Goal: Ask a question

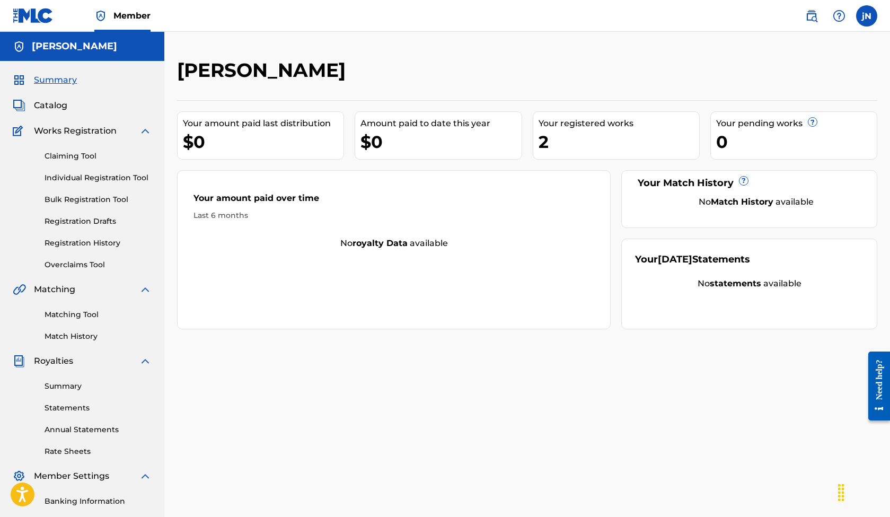
click at [79, 177] on link "Individual Registration Tool" at bounding box center [98, 177] width 107 height 11
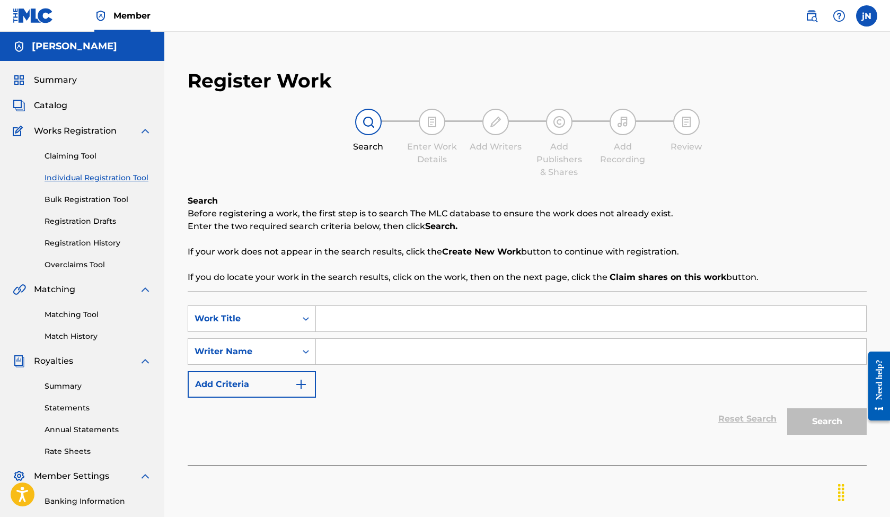
click at [367, 316] on input "Search Form" at bounding box center [591, 318] width 550 height 25
type input "focus"
click at [401, 349] on input "Search Form" at bounding box center [591, 351] width 550 height 25
type input "Joey Nelson"
click at [834, 424] on button "Search" at bounding box center [826, 421] width 79 height 26
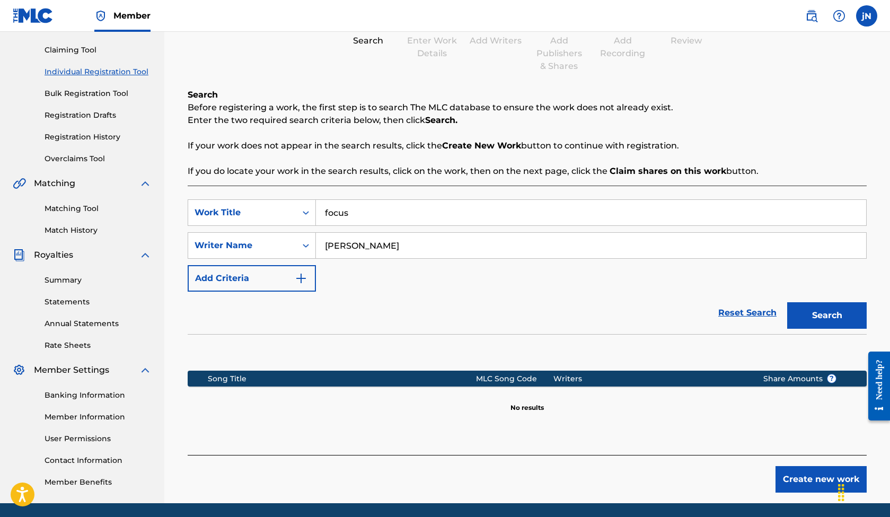
scroll to position [122, 0]
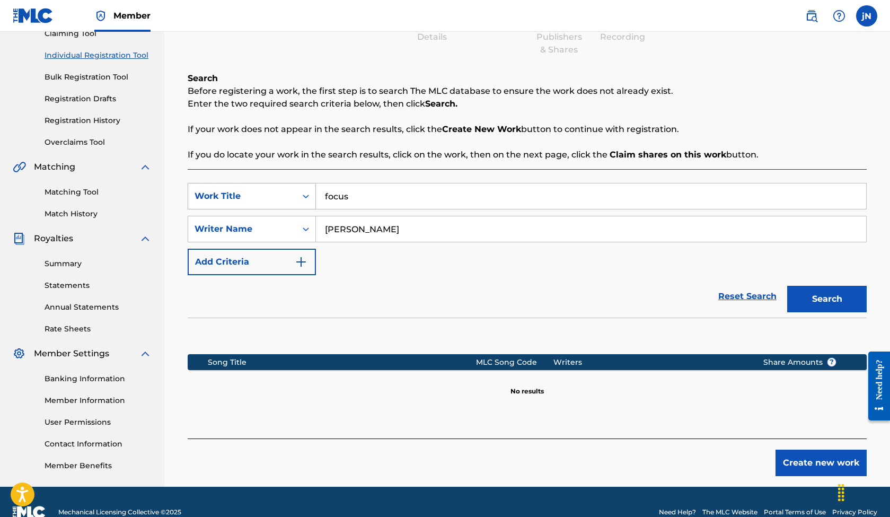
click at [304, 195] on icon "Search Form" at bounding box center [305, 196] width 11 height 11
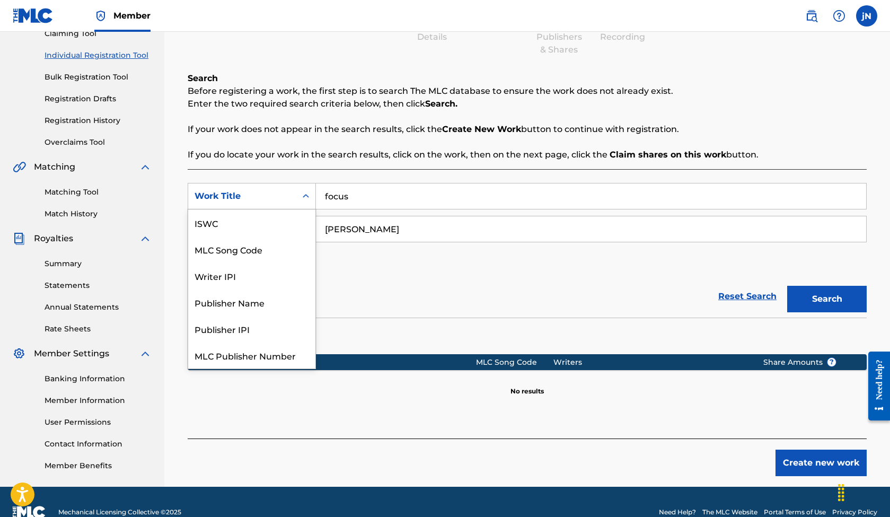
scroll to position [26, 0]
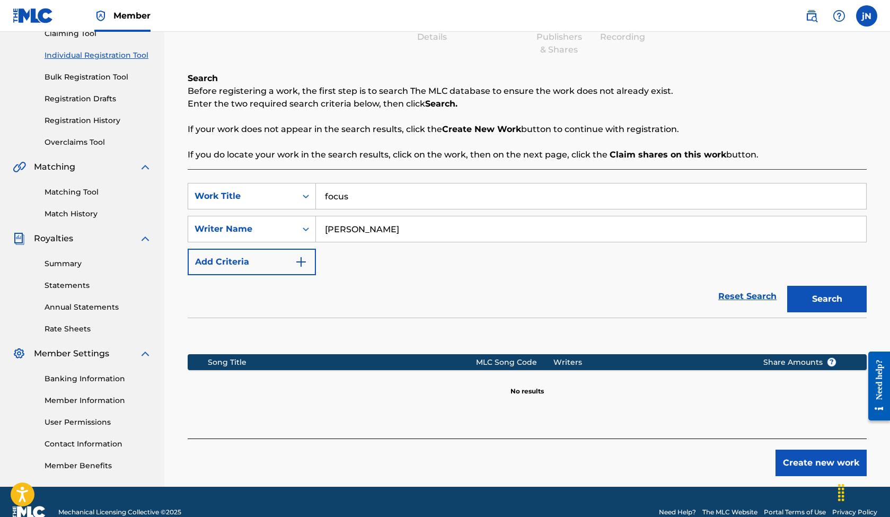
click at [358, 194] on input "focus" at bounding box center [591, 195] width 550 height 25
click at [595, 265] on div "SearchWithCriteria194005e8-41bc-414c-bd9d-acb8c9308323 Work Title SearchWithCri…" at bounding box center [527, 229] width 679 height 92
click at [276, 193] on div "Work Title" at bounding box center [241, 196] width 95 height 13
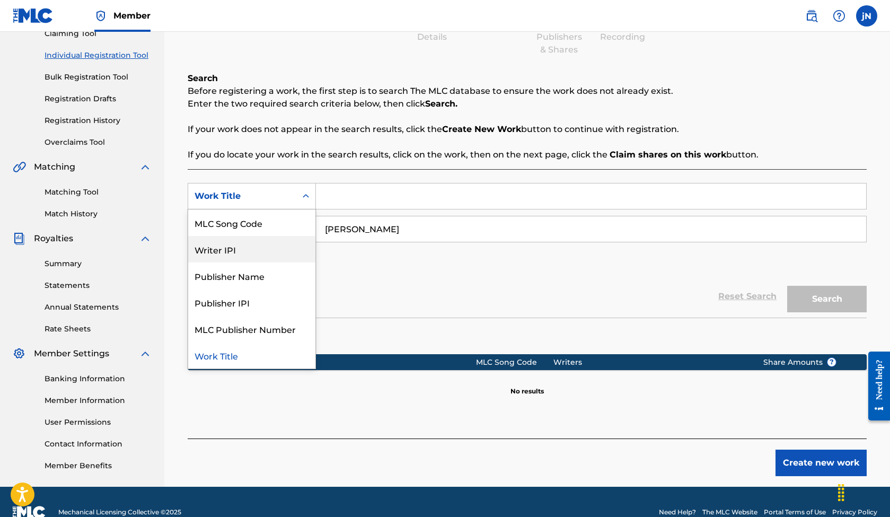
click at [234, 245] on div "Writer IPI" at bounding box center [251, 249] width 127 height 26
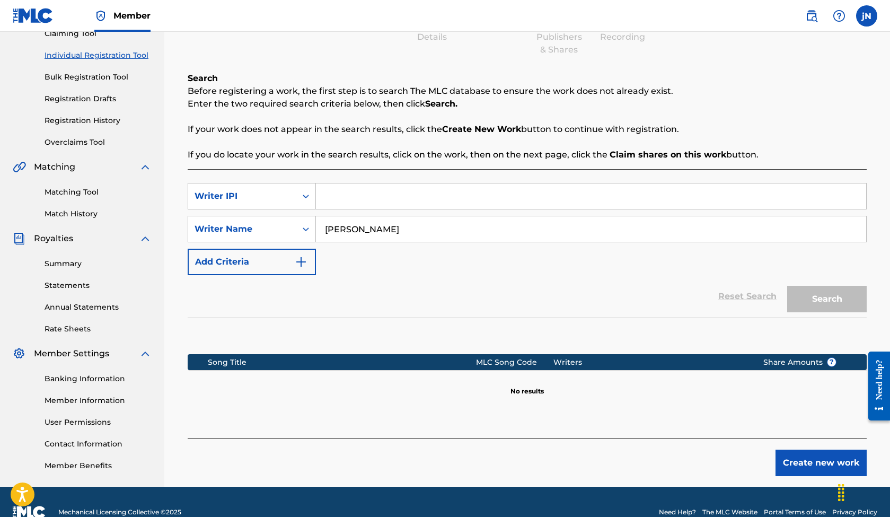
click at [357, 199] on input "Search Form" at bounding box center [591, 195] width 550 height 25
paste input "00667464406"
type input "00667464406"
click at [847, 301] on button "Search" at bounding box center [826, 299] width 79 height 26
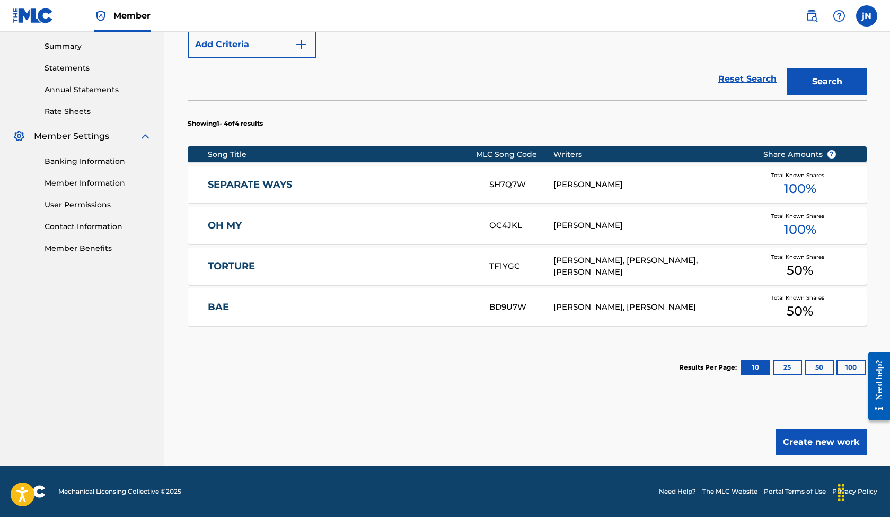
scroll to position [340, 0]
click at [685, 491] on link "Need Help?" at bounding box center [677, 491] width 37 height 10
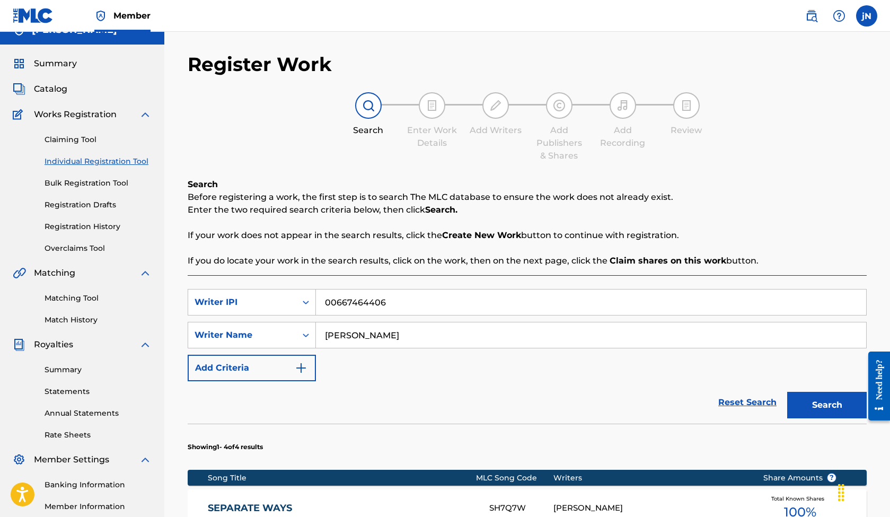
scroll to position [13, 0]
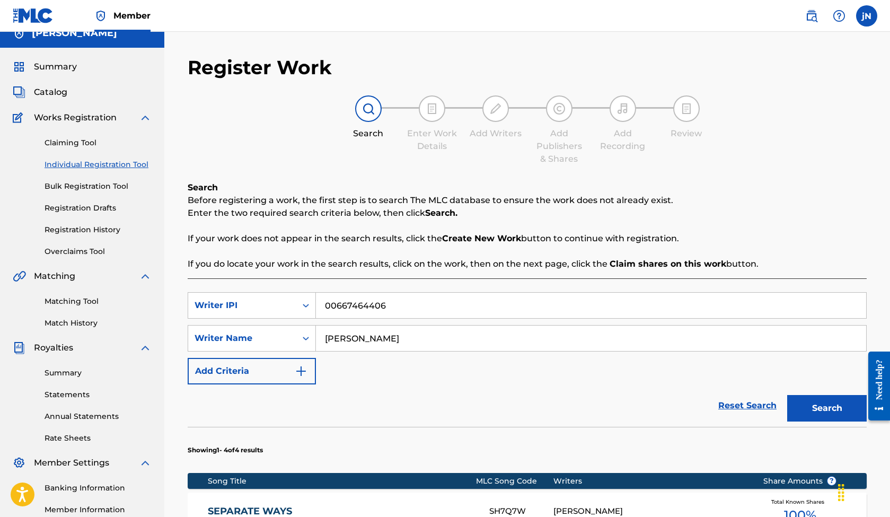
click at [69, 252] on link "Overclaims Tool" at bounding box center [98, 251] width 107 height 11
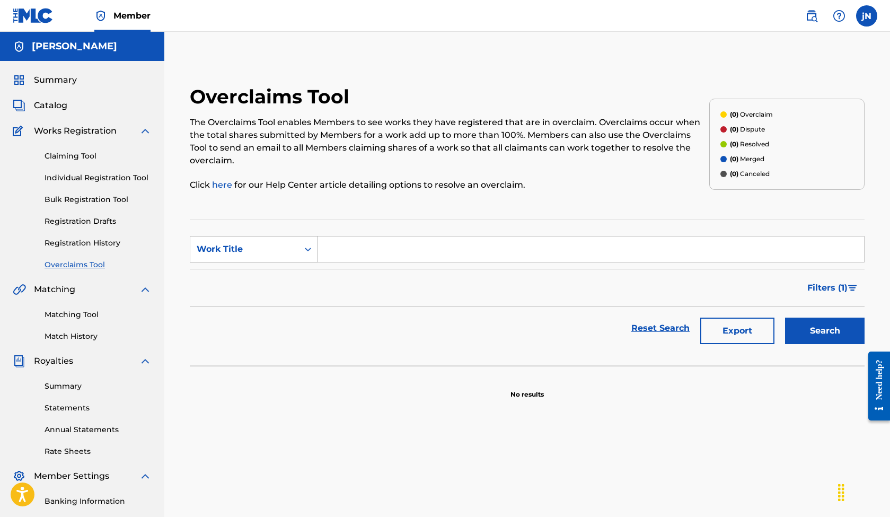
click at [301, 247] on div "Search Form" at bounding box center [307, 248] width 19 height 19
click at [262, 320] on div "Work Title" at bounding box center [253, 328] width 127 height 26
drag, startPoint x: 337, startPoint y: 245, endPoint x: 345, endPoint y: 247, distance: 8.2
click at [338, 245] on input "Search Form" at bounding box center [591, 248] width 546 height 25
click at [823, 324] on button "Search" at bounding box center [824, 330] width 79 height 26
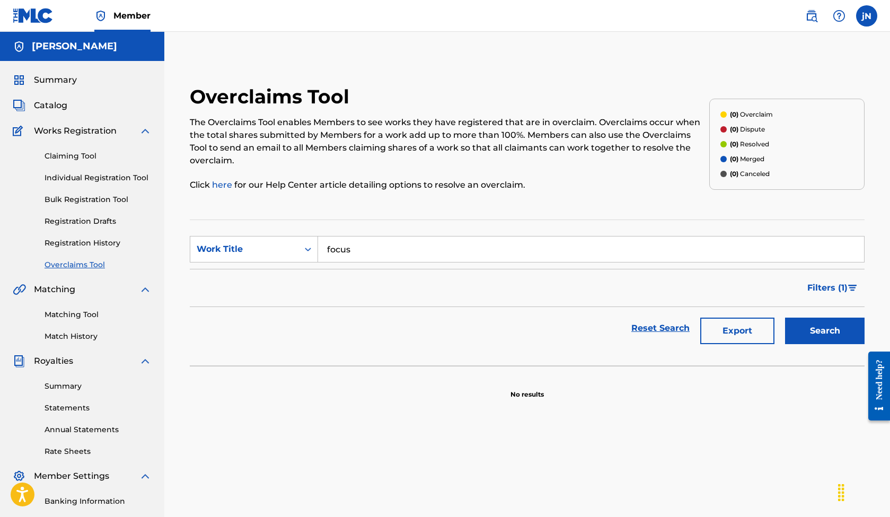
click at [377, 252] on input "focus" at bounding box center [591, 248] width 546 height 25
type input "v"
type input "bae"
click at [860, 330] on button "Search" at bounding box center [824, 330] width 79 height 26
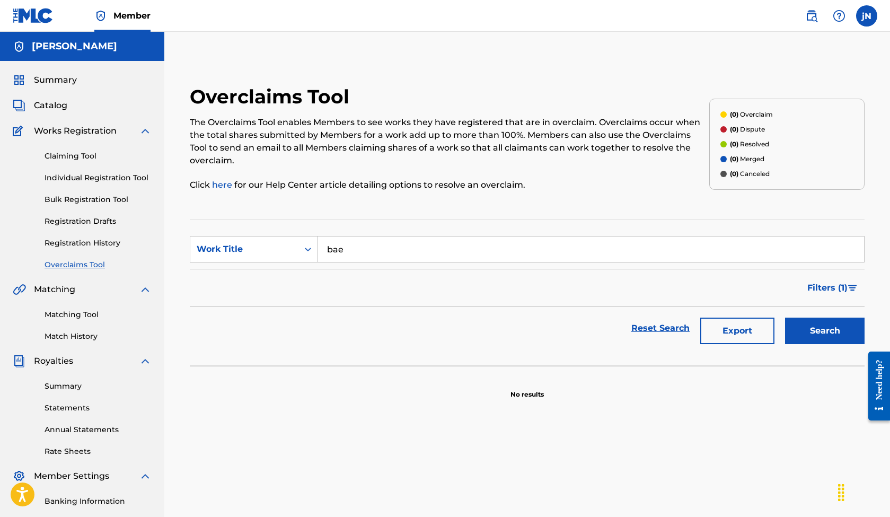
click at [82, 314] on link "Matching Tool" at bounding box center [98, 314] width 107 height 11
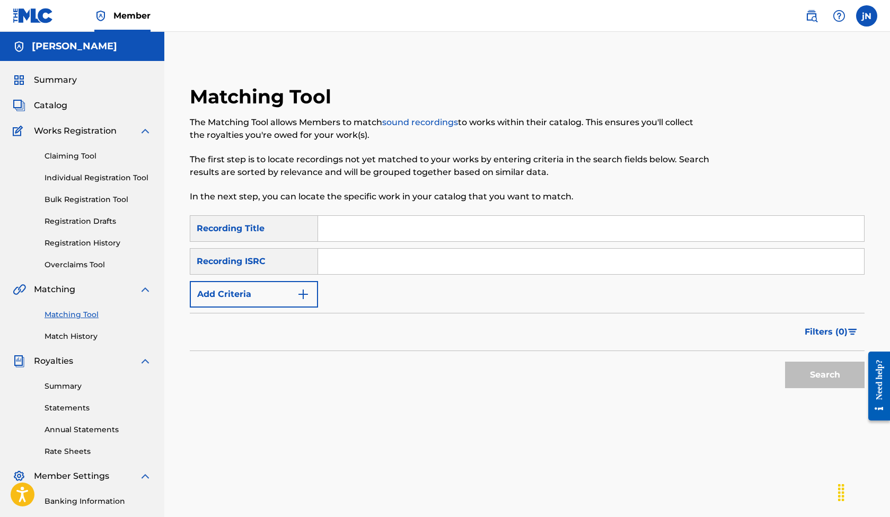
click at [349, 225] on input "Search Form" at bounding box center [591, 228] width 546 height 25
type input "focus"
click at [409, 262] on input "Search Form" at bounding box center [591, 260] width 546 height 25
paste input "QT-57Z-25-00001"
type input "QT-57Z-25-00001"
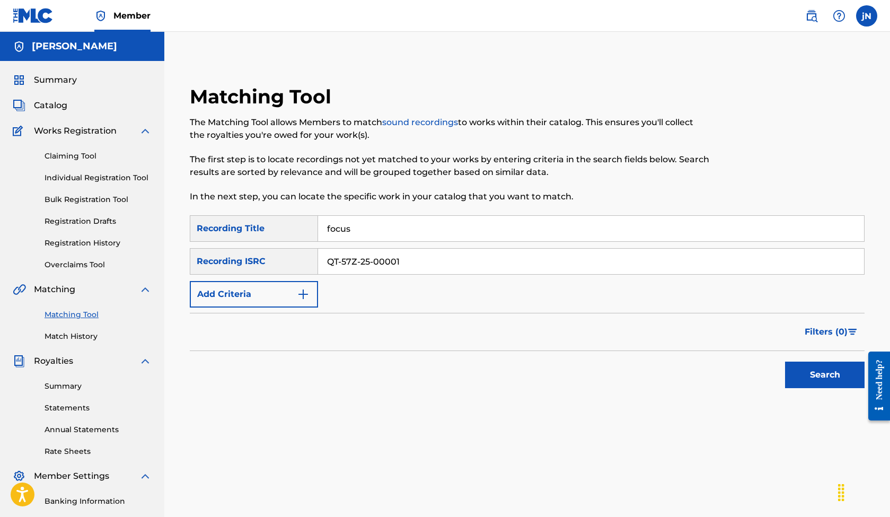
click at [837, 377] on button "Search" at bounding box center [824, 374] width 79 height 26
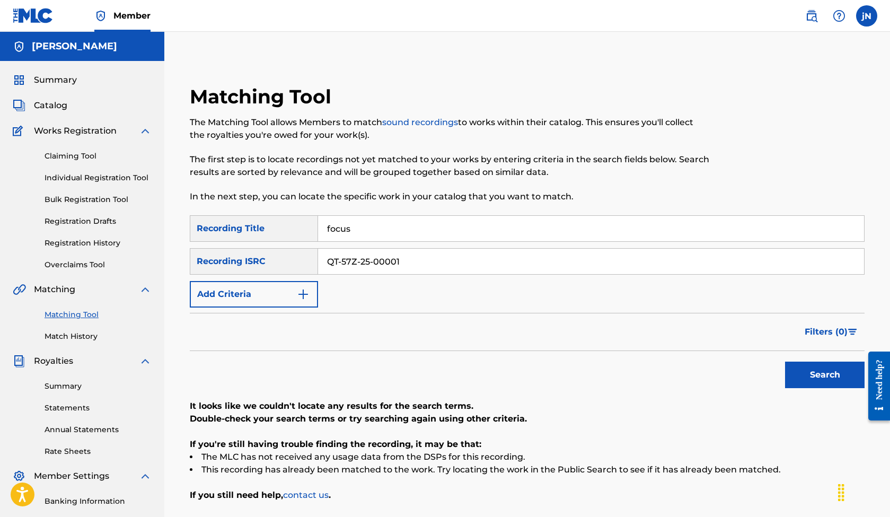
click at [279, 225] on div "Recording Title" at bounding box center [254, 228] width 128 height 26
click at [277, 295] on button "Add Criteria" at bounding box center [254, 294] width 128 height 26
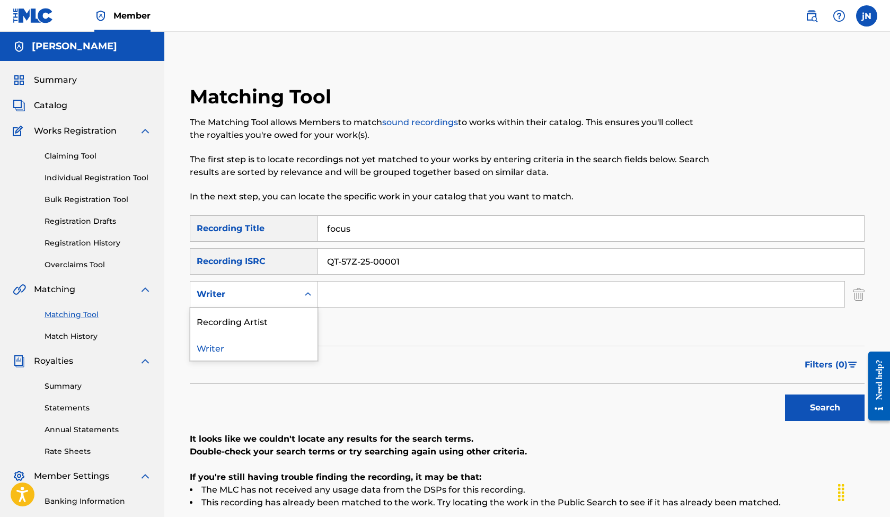
click at [305, 296] on icon "Search Form" at bounding box center [308, 294] width 11 height 11
click at [278, 318] on div "Recording Artist" at bounding box center [253, 320] width 127 height 26
drag, startPoint x: 360, startPoint y: 293, endPoint x: 366, endPoint y: 293, distance: 6.4
click at [360, 293] on input "Search Form" at bounding box center [581, 293] width 526 height 25
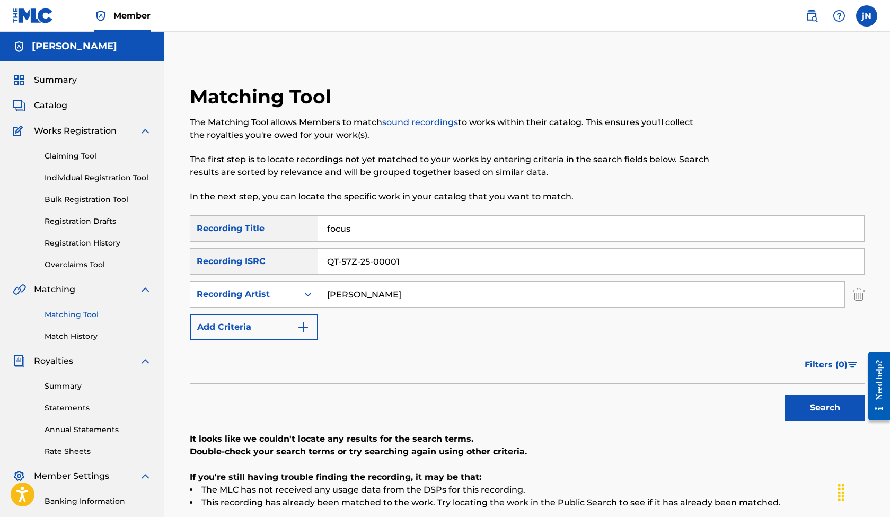
type input "Joey Nelson"
click at [809, 403] on button "Search" at bounding box center [824, 407] width 79 height 26
click at [402, 262] on input "QT-57Z-25-00001" at bounding box center [591, 260] width 546 height 25
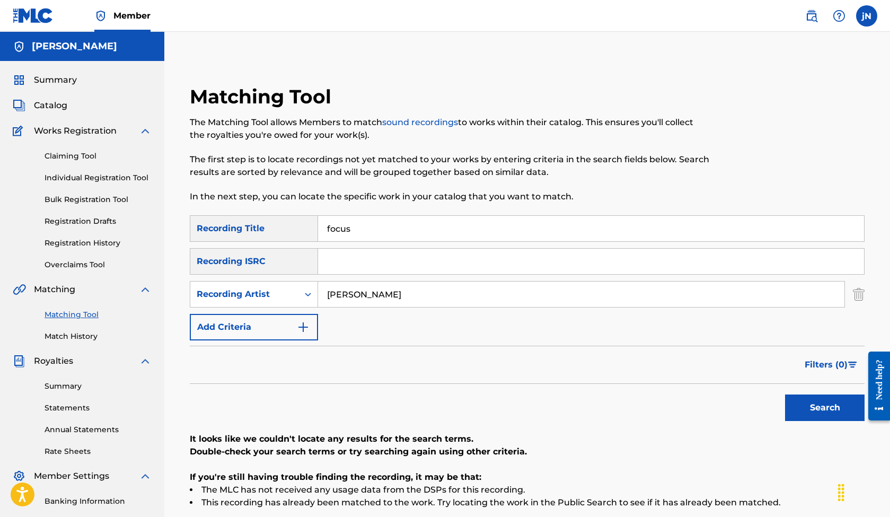
click at [826, 412] on button "Search" at bounding box center [824, 407] width 79 height 26
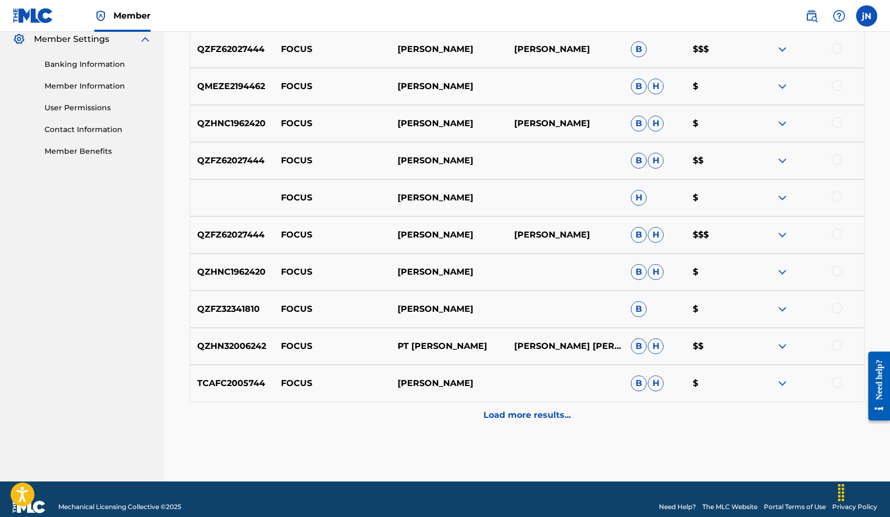
scroll to position [438, 0]
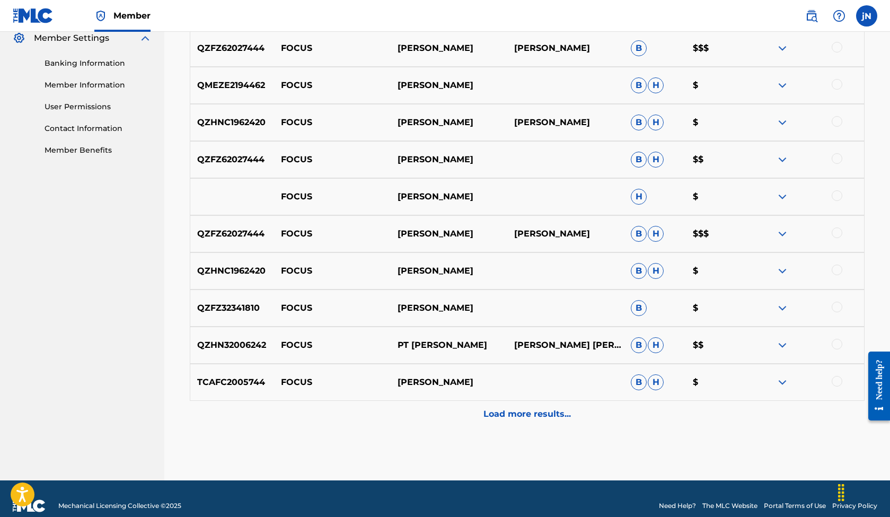
click at [521, 419] on p "Load more results..." at bounding box center [526, 413] width 87 height 13
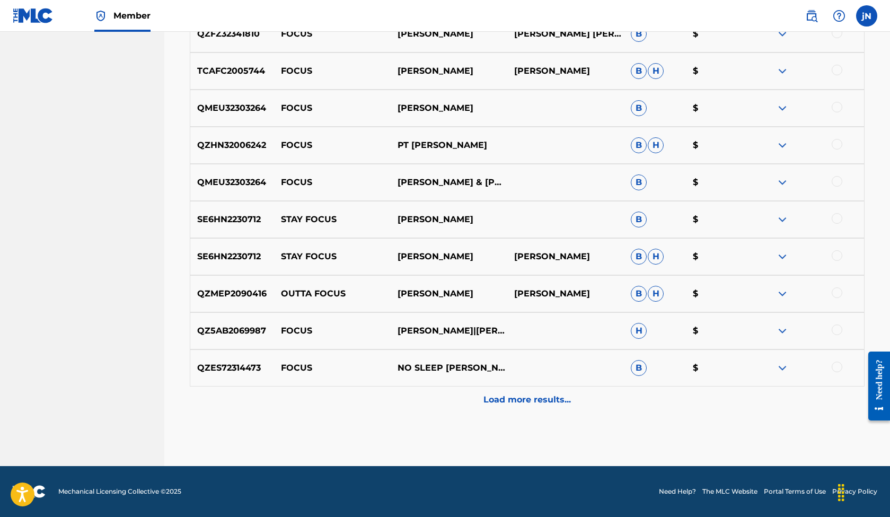
scroll to position [823, 0]
click at [531, 402] on p "Load more results..." at bounding box center [526, 399] width 87 height 13
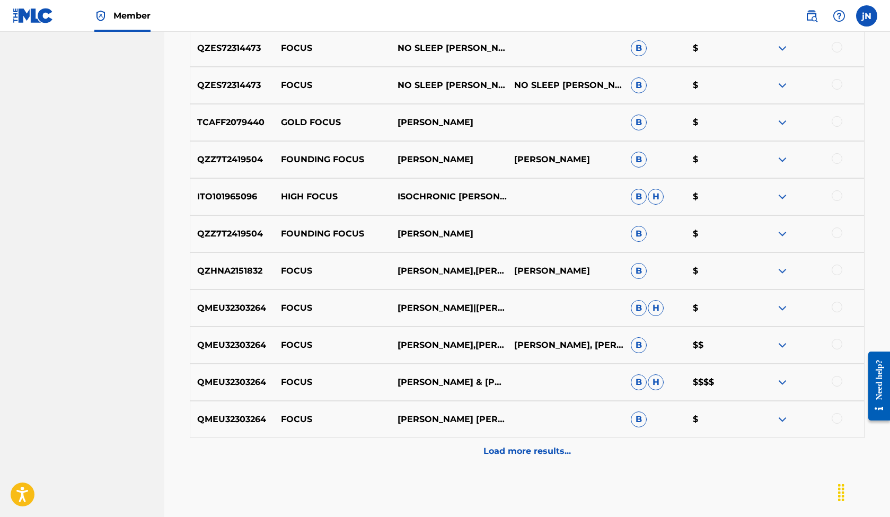
scroll to position [1144, 0]
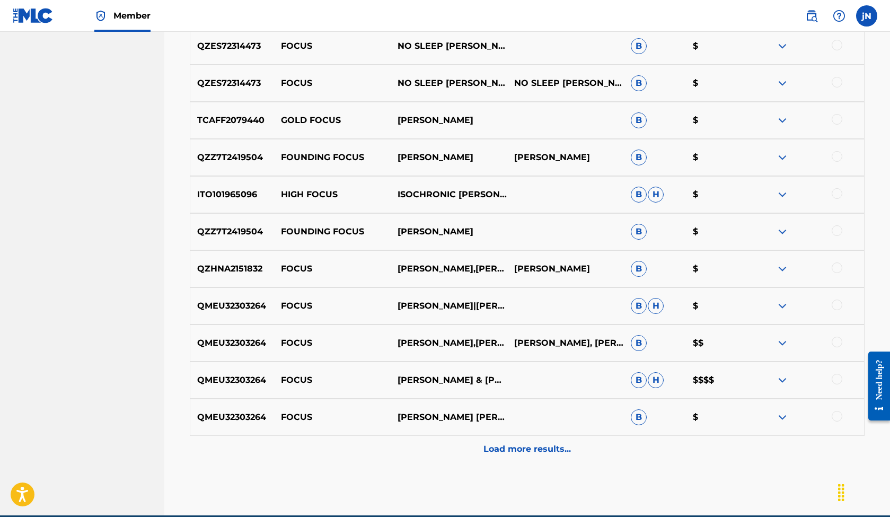
click at [515, 456] on div "Load more results..." at bounding box center [527, 449] width 674 height 26
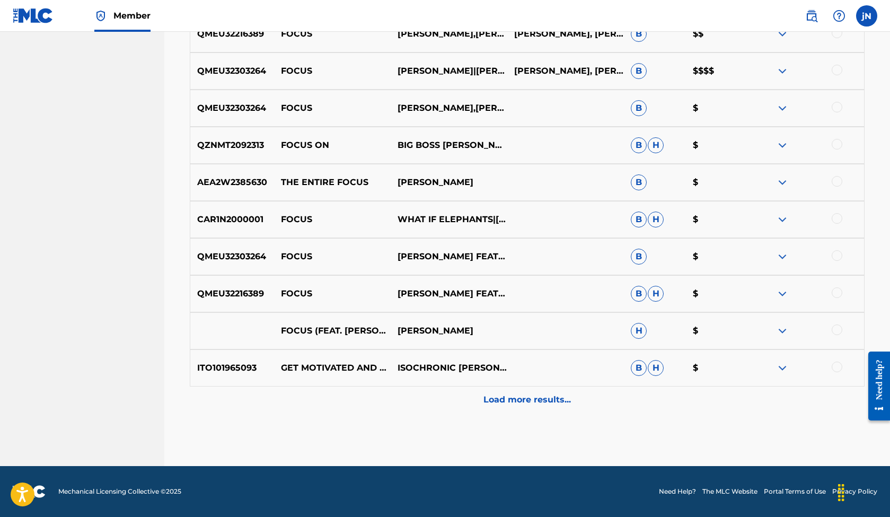
click at [521, 401] on p "Load more results..." at bounding box center [526, 399] width 87 height 13
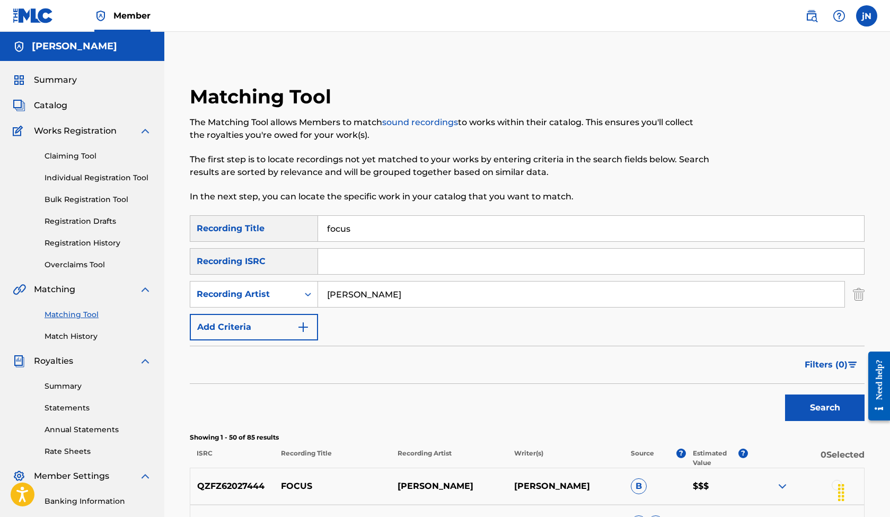
scroll to position [0, 0]
click at [58, 108] on span "Catalog" at bounding box center [50, 105] width 33 height 13
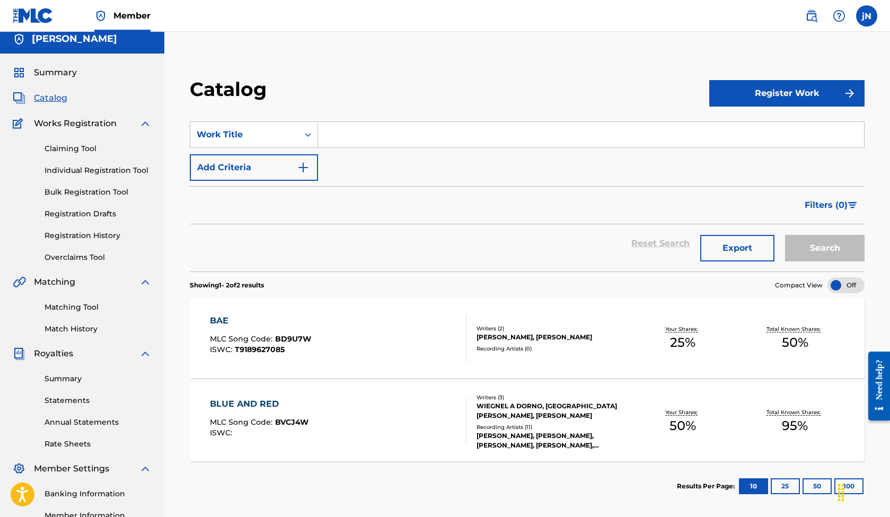
scroll to position [7, 0]
click at [335, 135] on input "Search Form" at bounding box center [591, 134] width 546 height 25
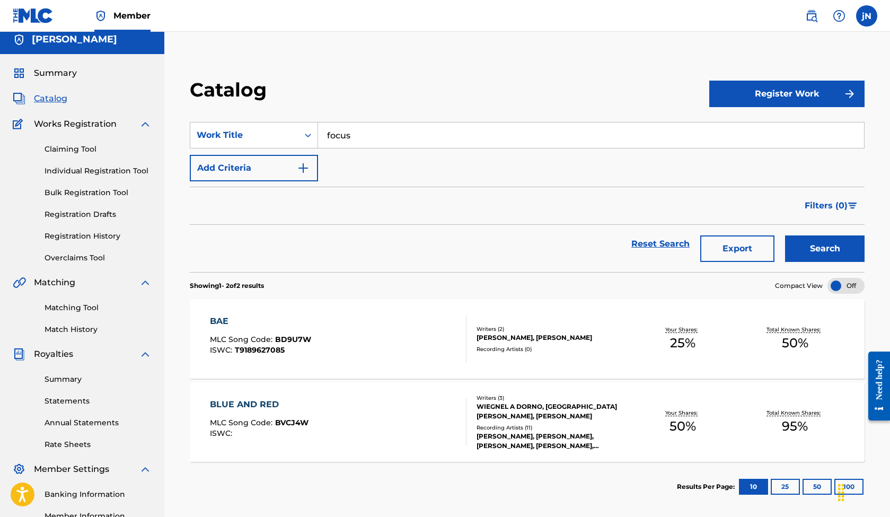
type input "focus"
click at [849, 252] on button "Search" at bounding box center [824, 248] width 79 height 26
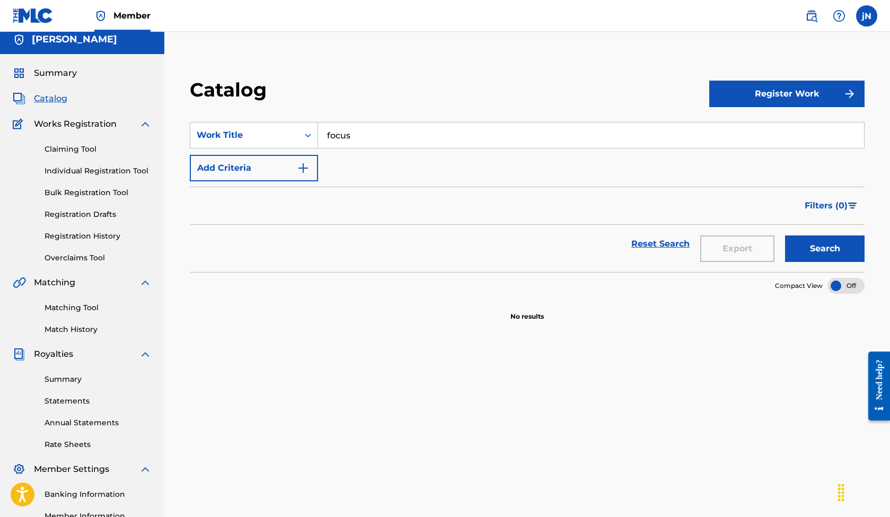
click at [61, 128] on span "Works Registration" at bounding box center [75, 124] width 83 height 13
click at [815, 86] on button "Register Work" at bounding box center [786, 94] width 155 height 26
click at [738, 151] on link "By File Upload" at bounding box center [786, 153] width 155 height 25
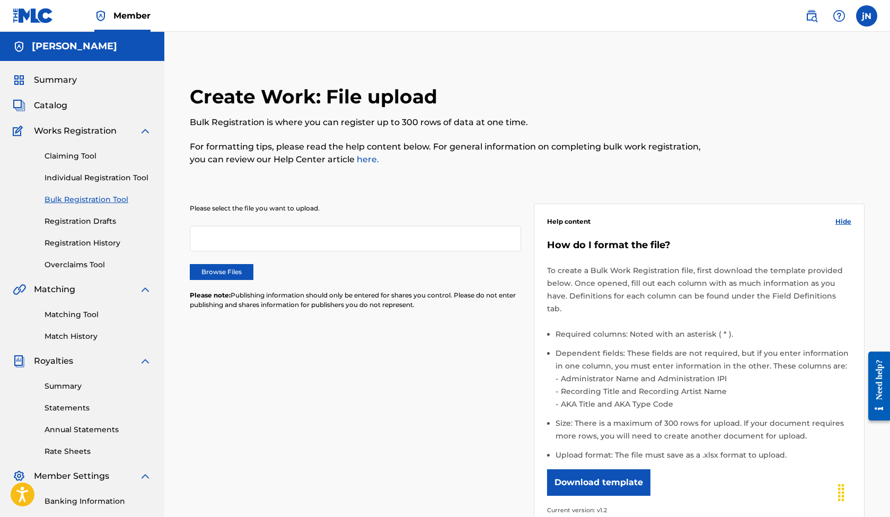
click at [363, 159] on link "here." at bounding box center [366, 159] width 24 height 10
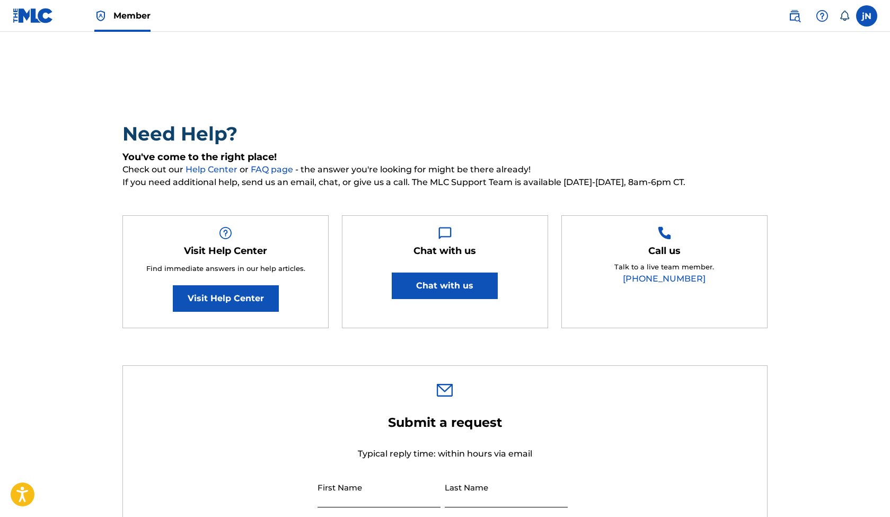
type input "[PERSON_NAME]"
type input "[EMAIL_ADDRESS][DOMAIN_NAME]"
click at [445, 288] on button "Chat with us" at bounding box center [445, 285] width 106 height 26
